Goal: Task Accomplishment & Management: Complete application form

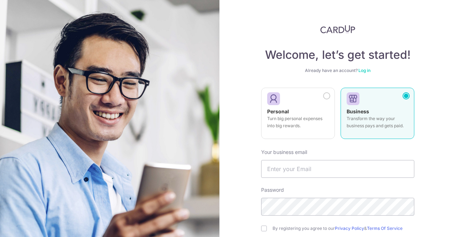
click at [337, 75] on div "Welcome, let’s get started! Already have an account? Log in Personal Turn big p…" at bounding box center [337, 162] width 153 height 275
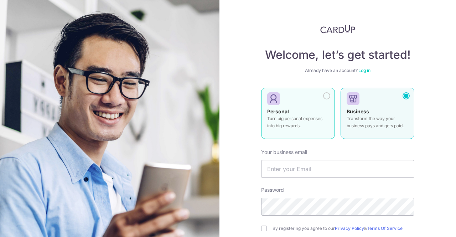
click at [310, 120] on p "Turn big personal expenses into big rewards." at bounding box center [298, 122] width 62 height 14
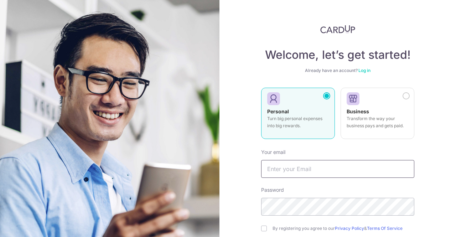
click at [299, 164] on input "text" at bounding box center [337, 169] width 153 height 18
type input "[EMAIL_ADDRESS][DOMAIN_NAME]"
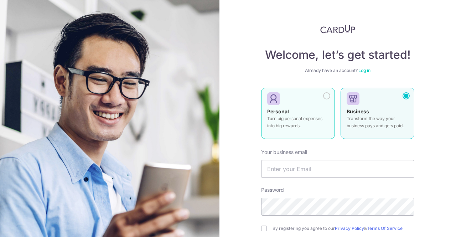
click at [310, 101] on div at bounding box center [295, 99] width 56 height 11
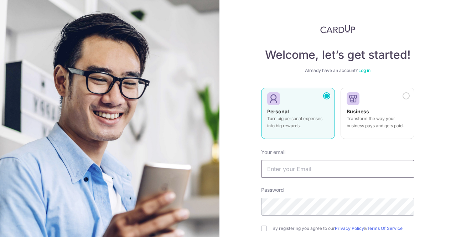
click at [306, 176] on input "text" at bounding box center [337, 169] width 153 height 18
type input "[EMAIL_ADDRESS][DOMAIN_NAME]"
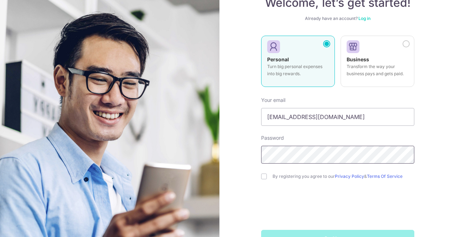
scroll to position [74, 0]
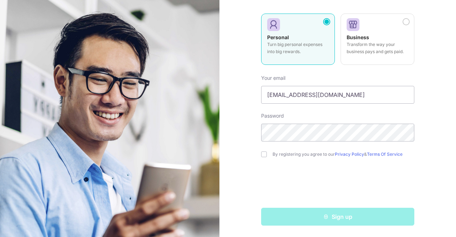
click at [350, 77] on div "Your email [EMAIL_ADDRESS][DOMAIN_NAME]" at bounding box center [337, 89] width 153 height 29
click at [269, 155] on div "By registering you agree to our Privacy Policy & Terms Of Service" at bounding box center [337, 154] width 153 height 9
click at [262, 156] on input "checkbox" at bounding box center [264, 154] width 6 height 6
checkbox input "true"
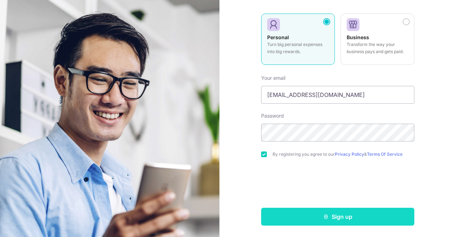
click at [303, 222] on button "Sign up" at bounding box center [337, 217] width 153 height 18
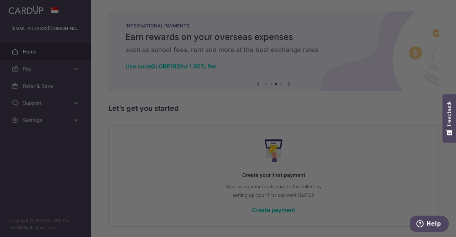
click at [333, 185] on div at bounding box center [230, 120] width 461 height 240
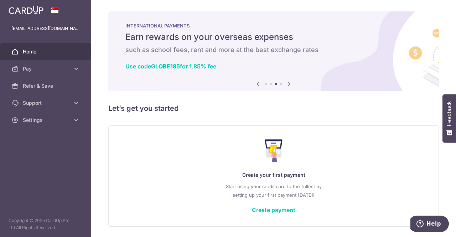
click at [285, 85] on icon at bounding box center [289, 83] width 9 height 9
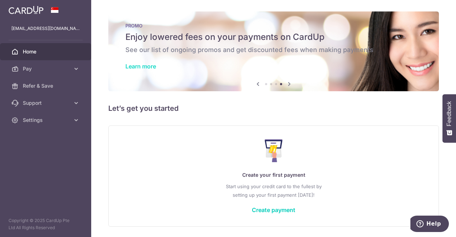
click at [147, 68] on link "Learn more" at bounding box center [140, 66] width 31 height 7
